Goal: Check status

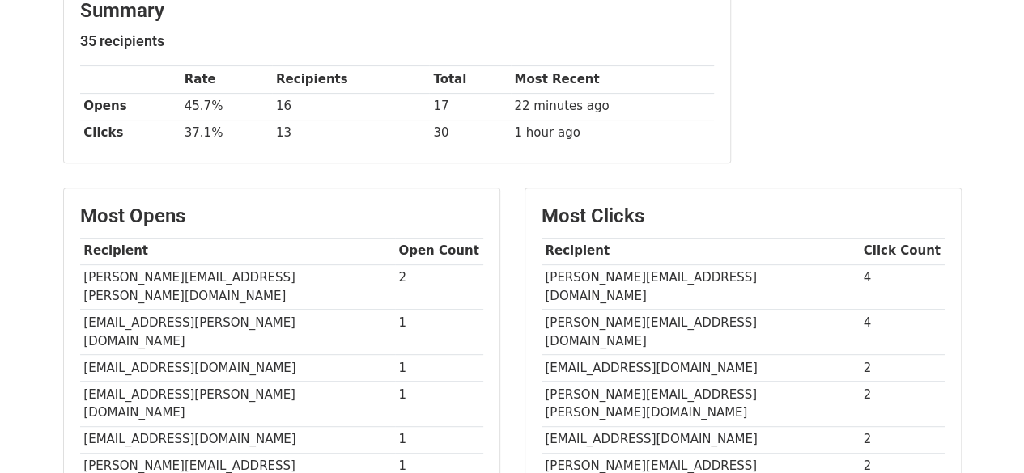
scroll to position [289, 0]
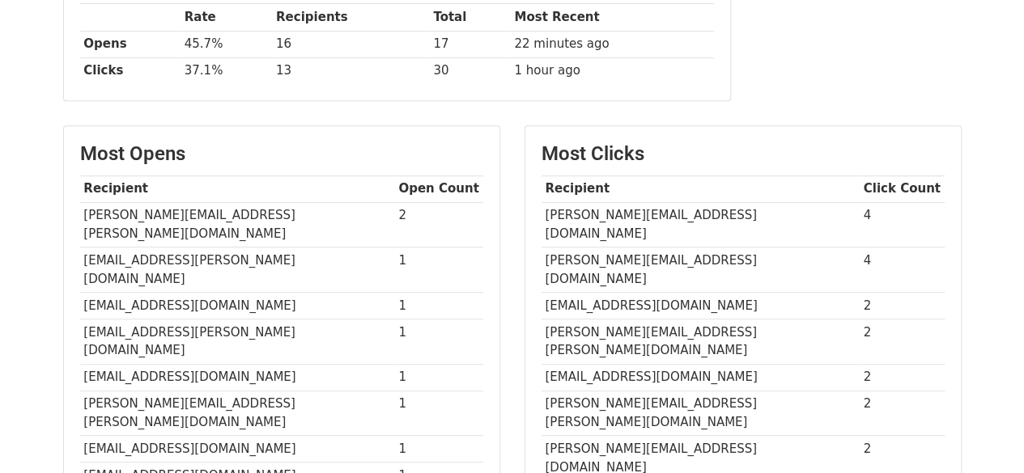
click at [566, 190] on th "Recipient" at bounding box center [700, 189] width 318 height 27
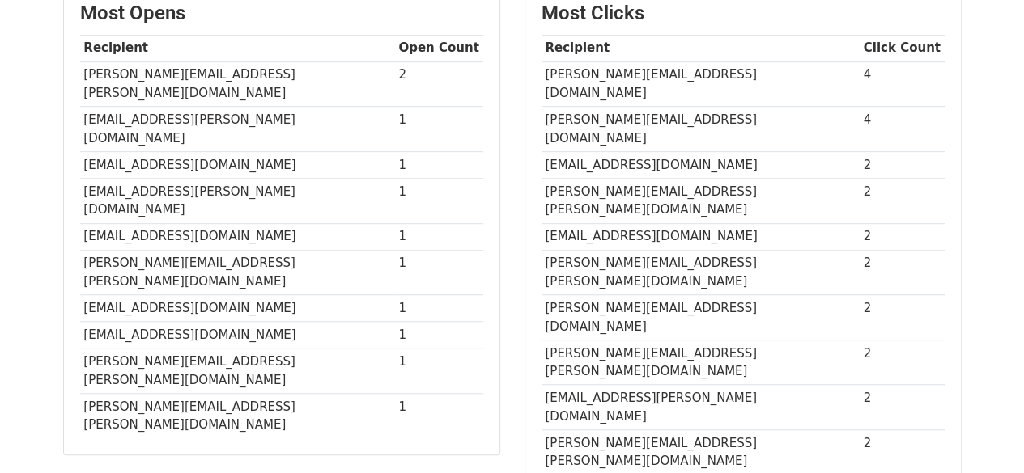
scroll to position [431, 0]
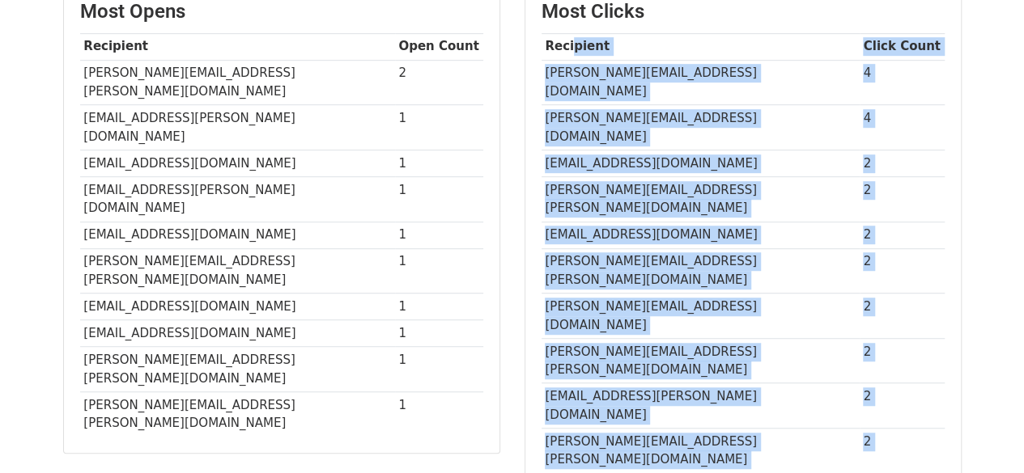
drag, startPoint x: 568, startPoint y: 40, endPoint x: 691, endPoint y: 224, distance: 221.7
click at [841, 375] on main "Campaigns ⟫ Procurement Made Easy: PAN-India Laptop Rentals Spreadsheet: 20-08-…" at bounding box center [512, 268] width 922 height 1248
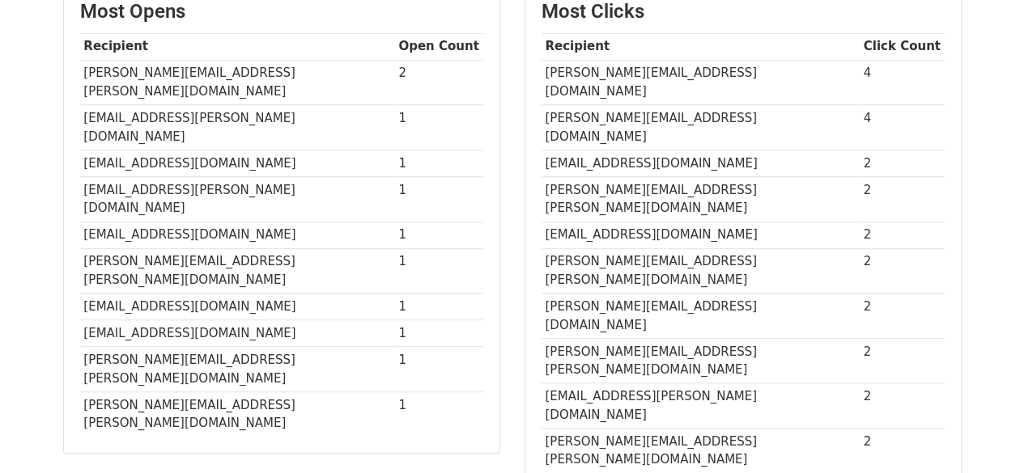
drag, startPoint x: 542, startPoint y: 29, endPoint x: 854, endPoint y: 321, distance: 427.0
click at [854, 321] on div "Most Clicks Recipient Click Count radhesh.m@phoenixmills.com 4 mangesh@rahisyst…" at bounding box center [742, 237] width 435 height 506
copy table
